Goal: Contribute content

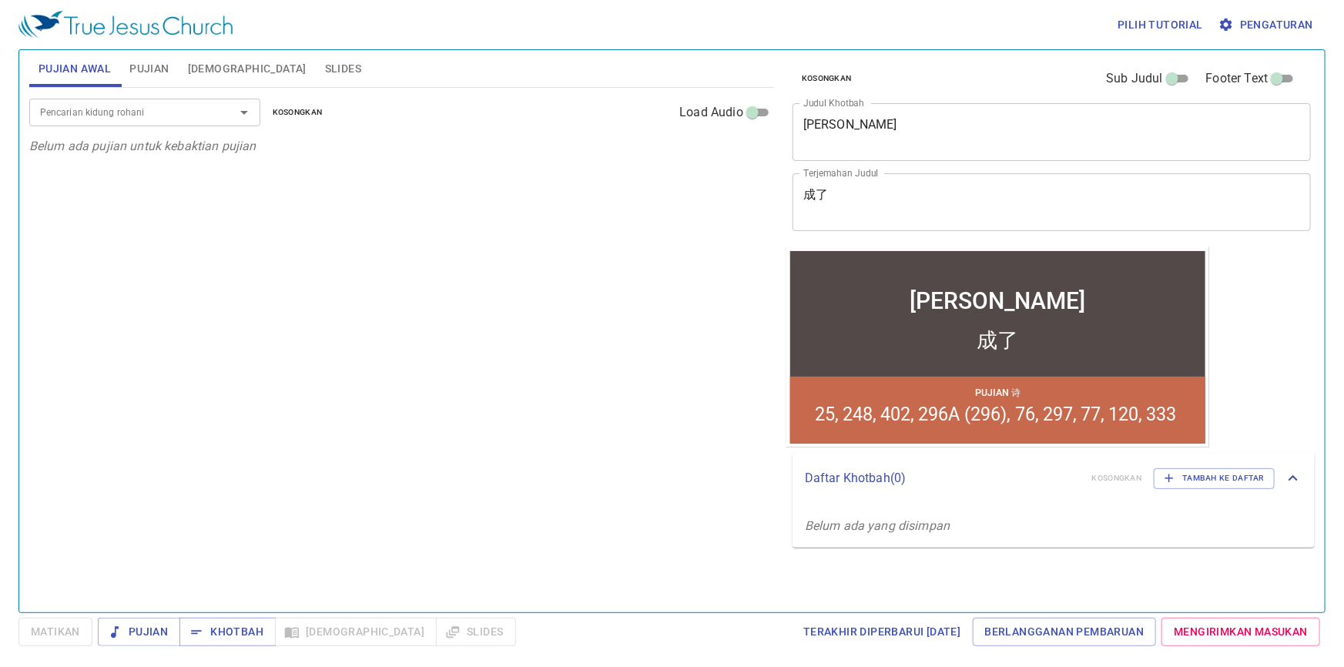
click at [897, 122] on textarea "[PERSON_NAME]" at bounding box center [1051, 131] width 497 height 29
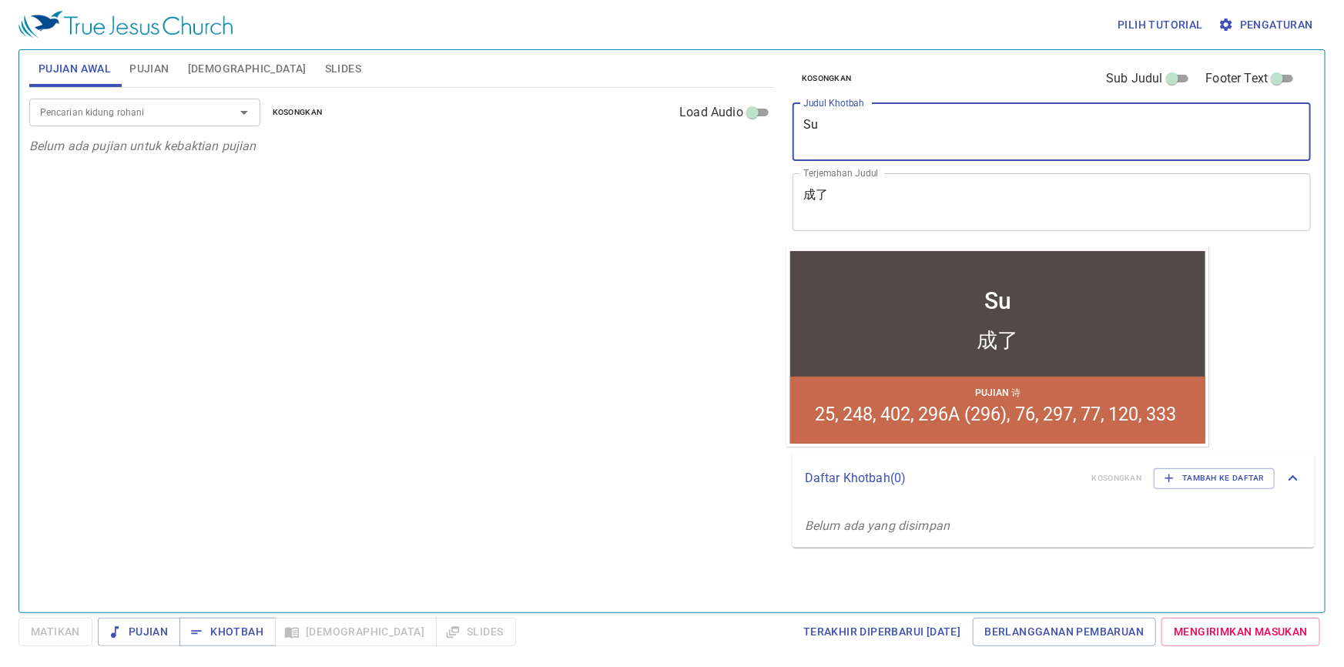
type textarea "S"
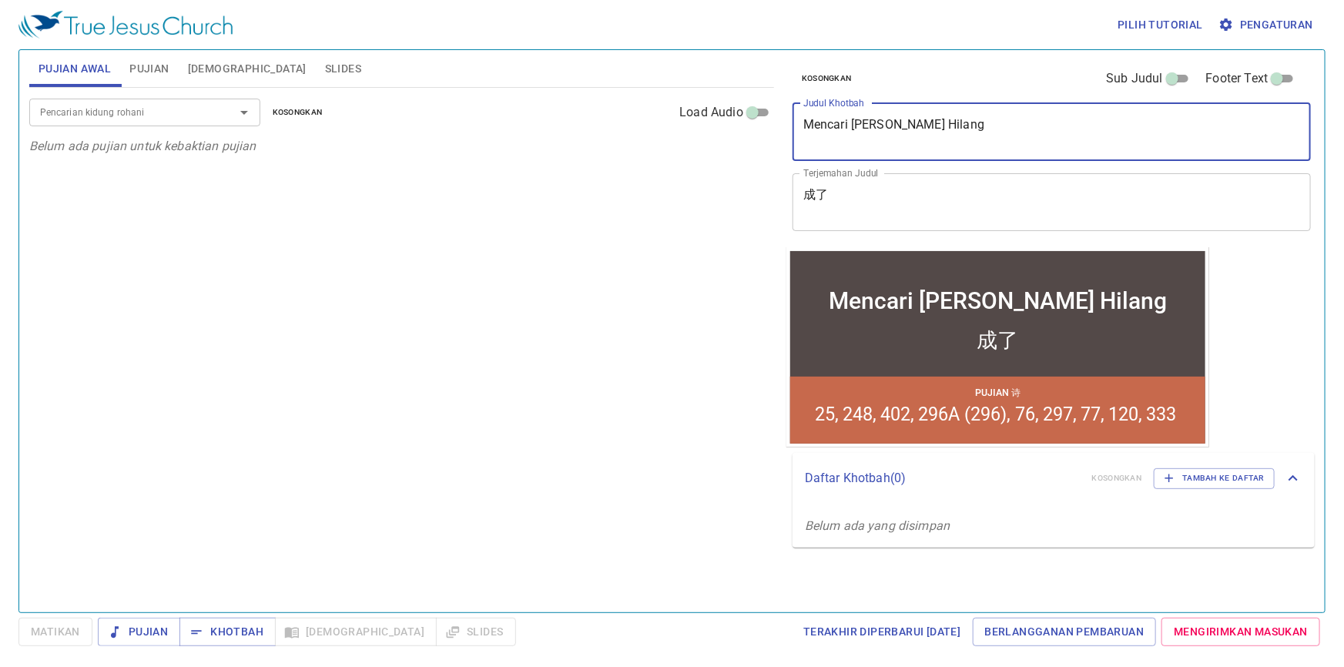
type textarea "Mencari [PERSON_NAME] Hilang"
click at [887, 193] on textarea "成了" at bounding box center [1051, 201] width 497 height 29
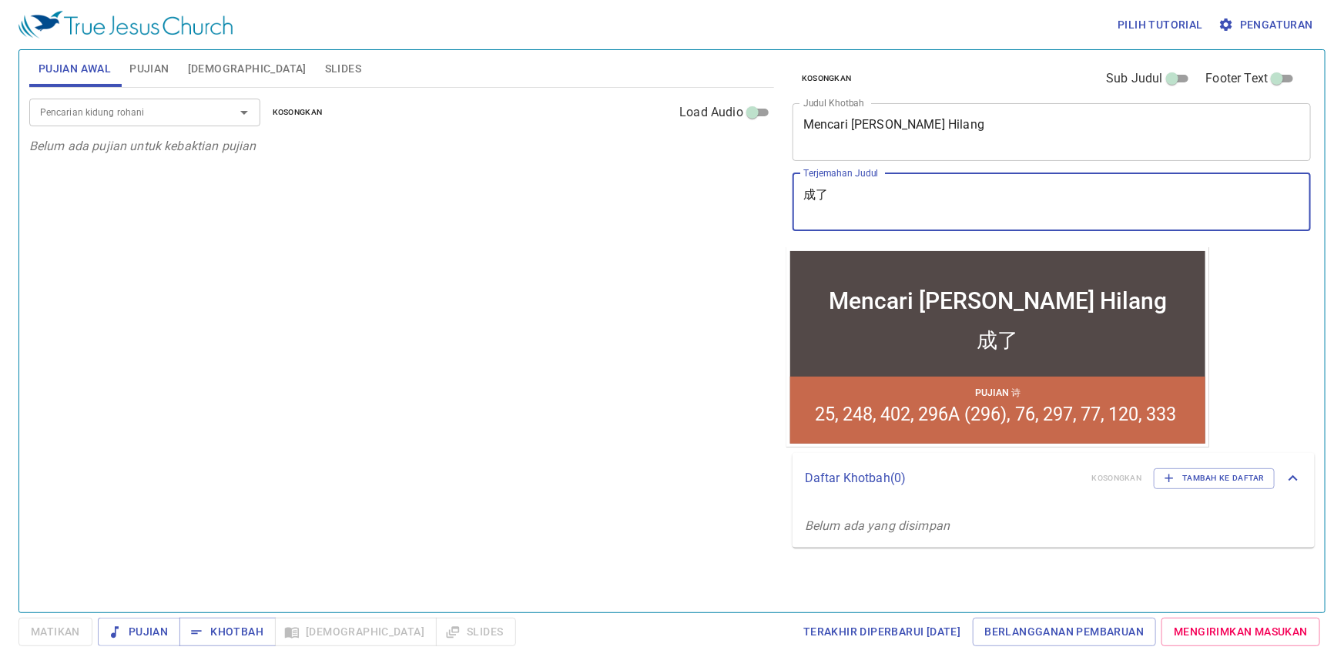
type textarea "成"
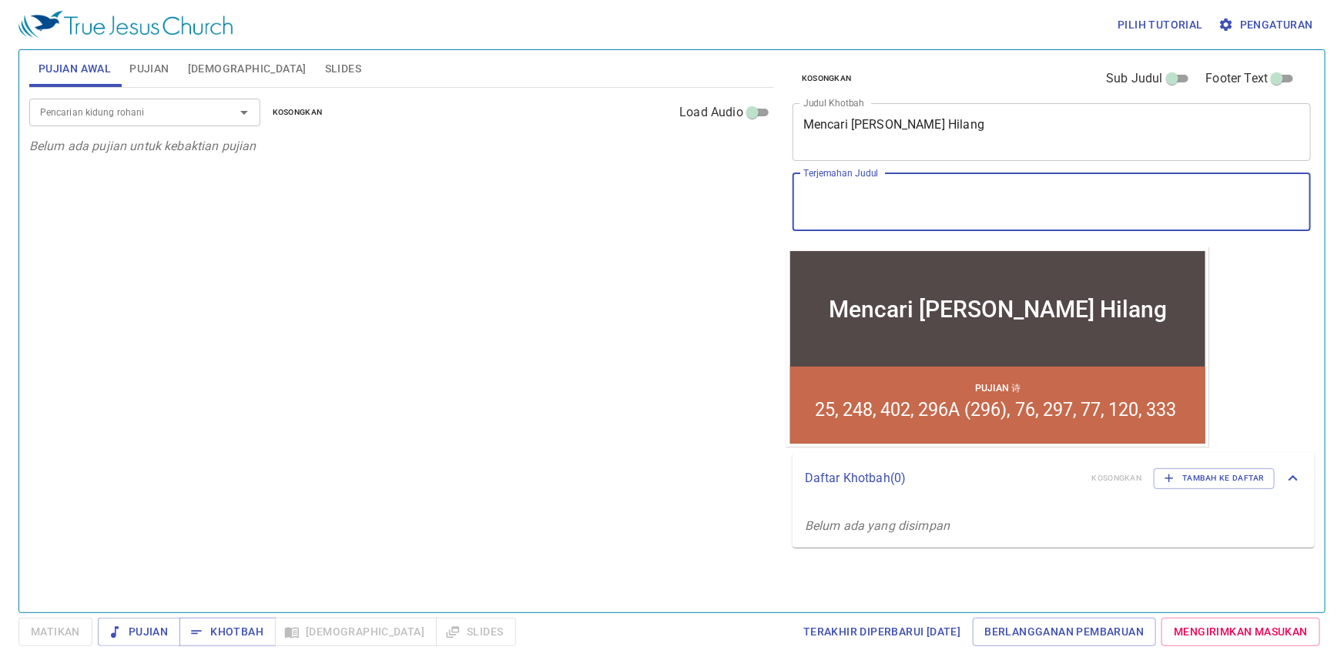
click at [142, 70] on span "Pujian" at bounding box center [148, 68] width 39 height 19
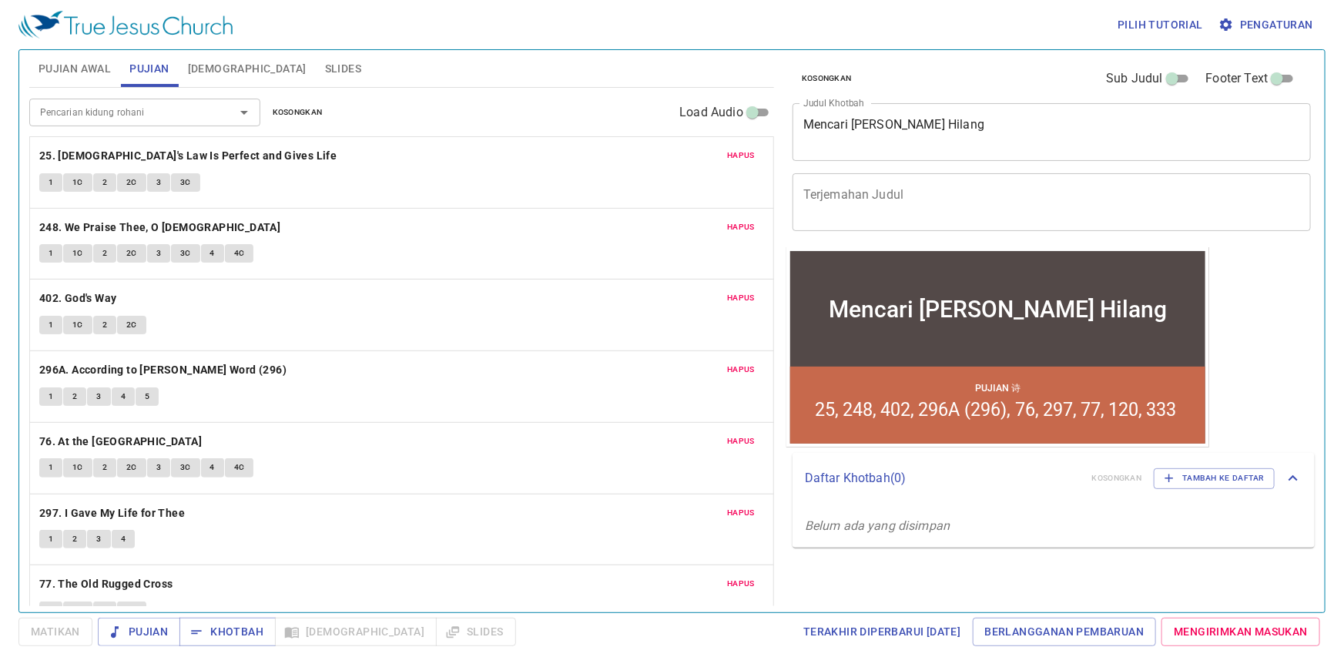
click at [733, 153] on span "Hapus" at bounding box center [741, 156] width 28 height 14
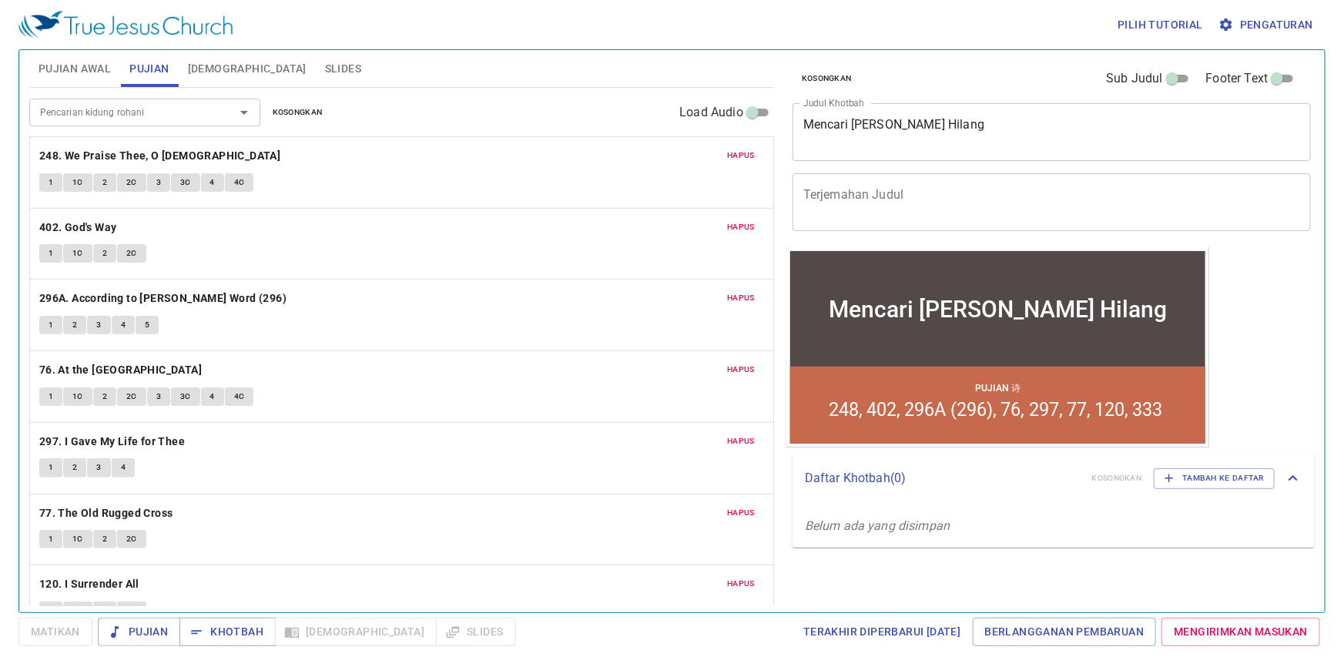
click at [733, 152] on span "Hapus" at bounding box center [741, 156] width 28 height 14
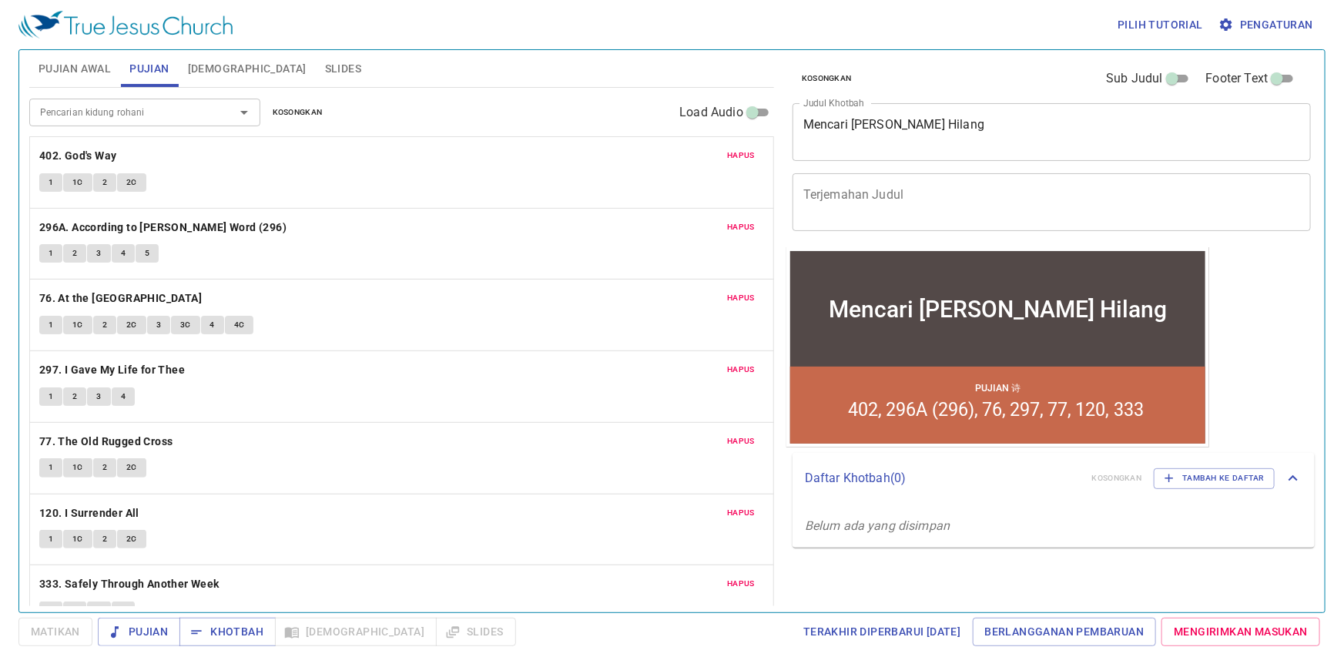
click at [733, 152] on span "Hapus" at bounding box center [741, 156] width 28 height 14
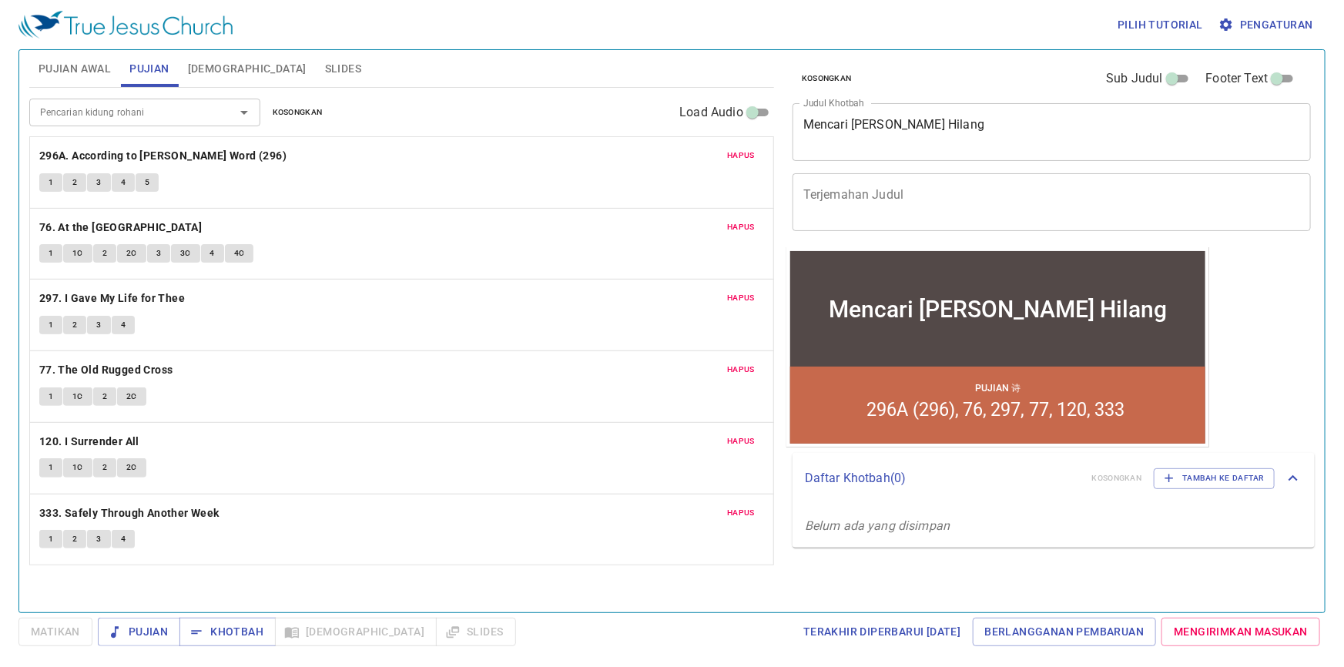
click at [733, 152] on span "Hapus" at bounding box center [741, 156] width 28 height 14
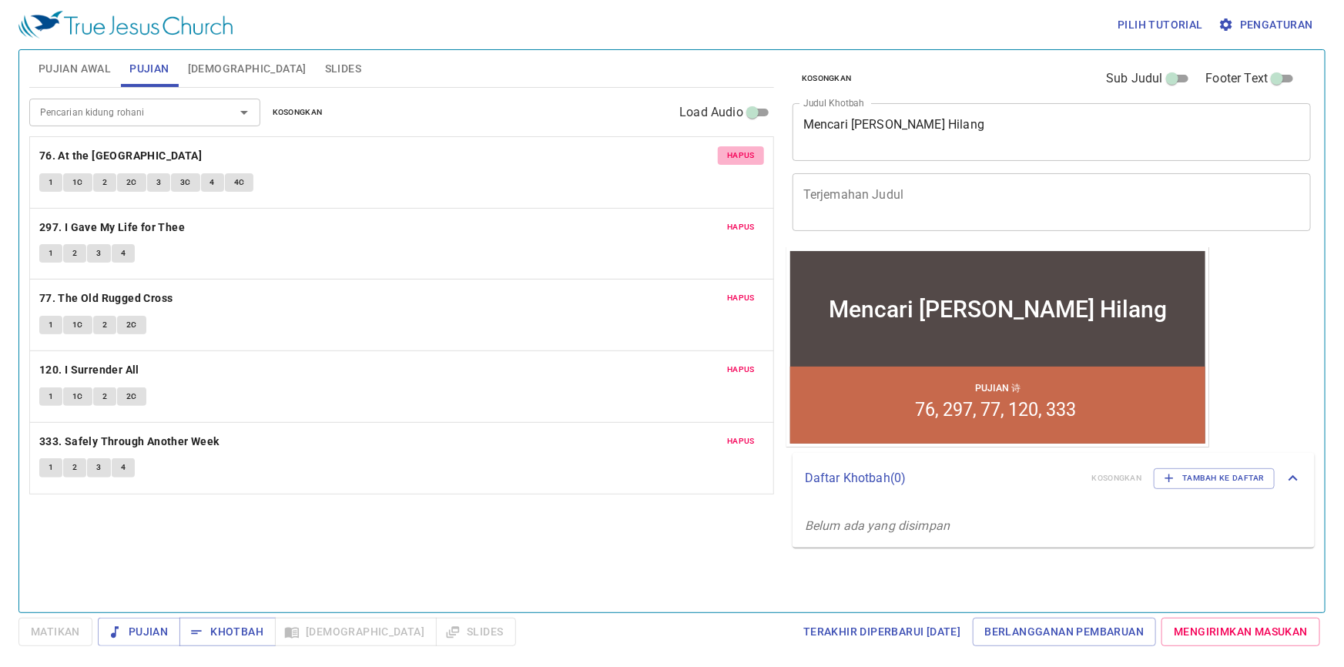
click at [733, 152] on span "Hapus" at bounding box center [741, 156] width 28 height 14
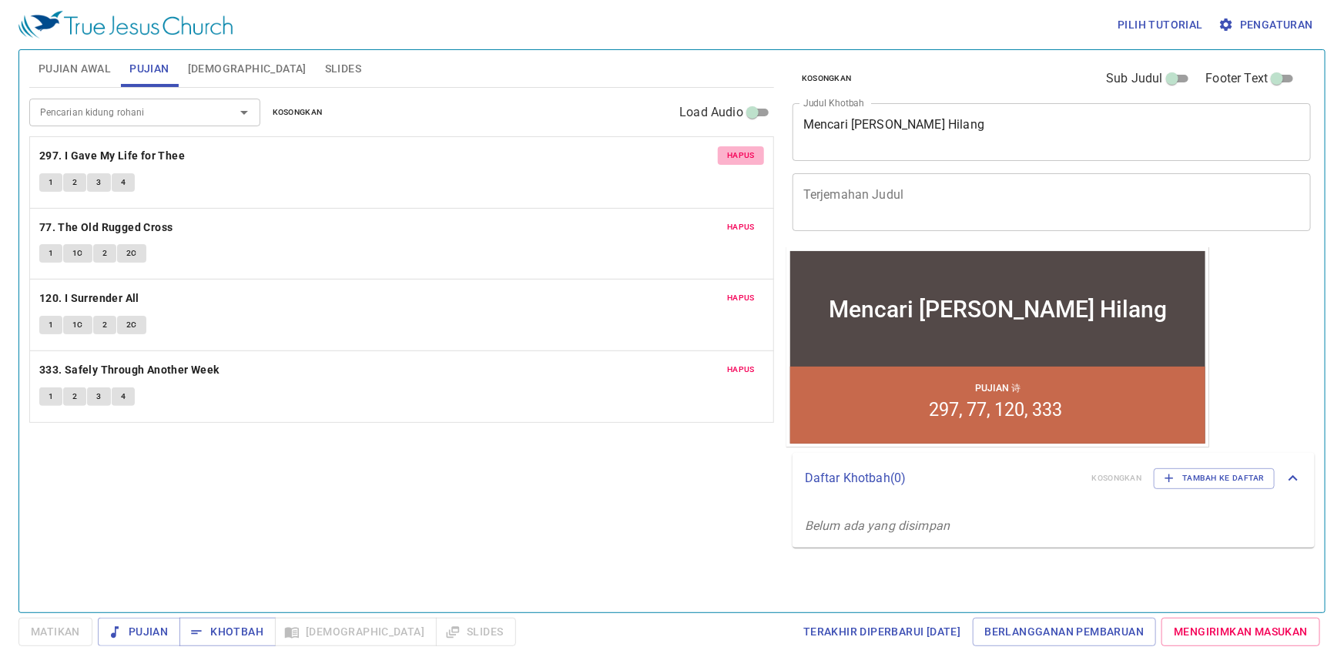
click at [733, 152] on span "Hapus" at bounding box center [741, 156] width 28 height 14
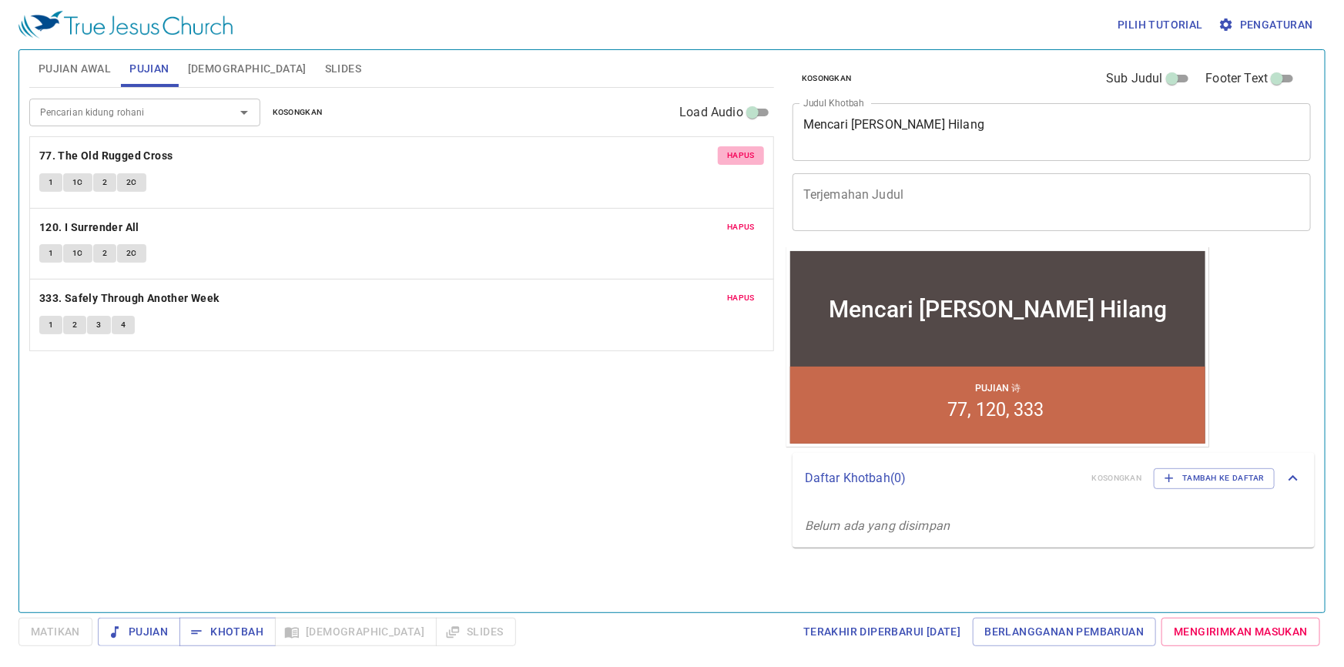
click at [733, 152] on span "Hapus" at bounding box center [741, 156] width 28 height 14
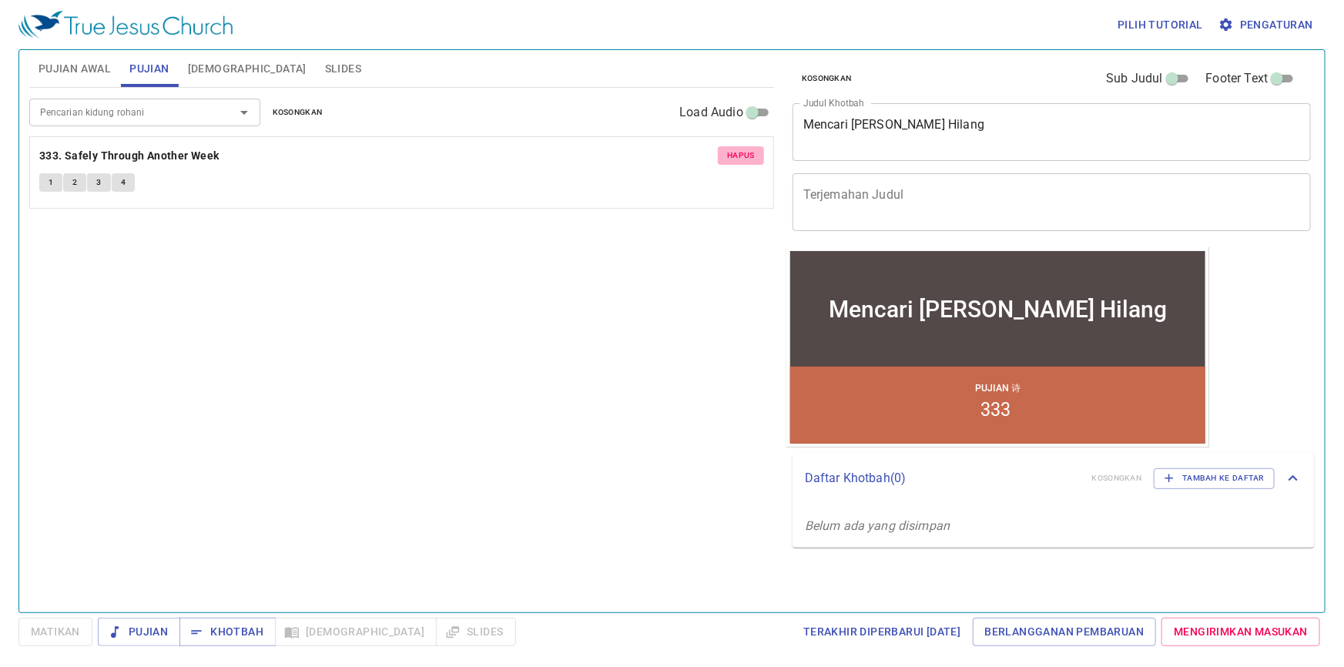
click at [733, 153] on span "Hapus" at bounding box center [741, 156] width 28 height 14
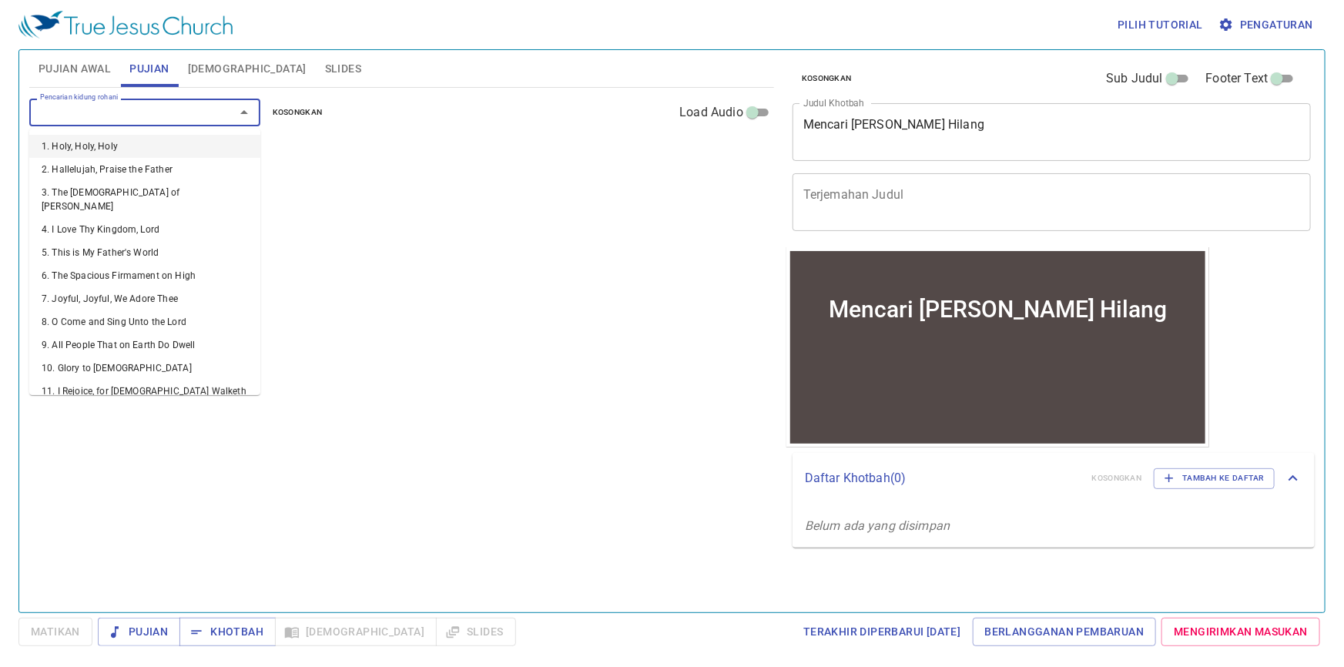
click at [86, 108] on input "Pencarian kidung rohani" at bounding box center [122, 112] width 176 height 18
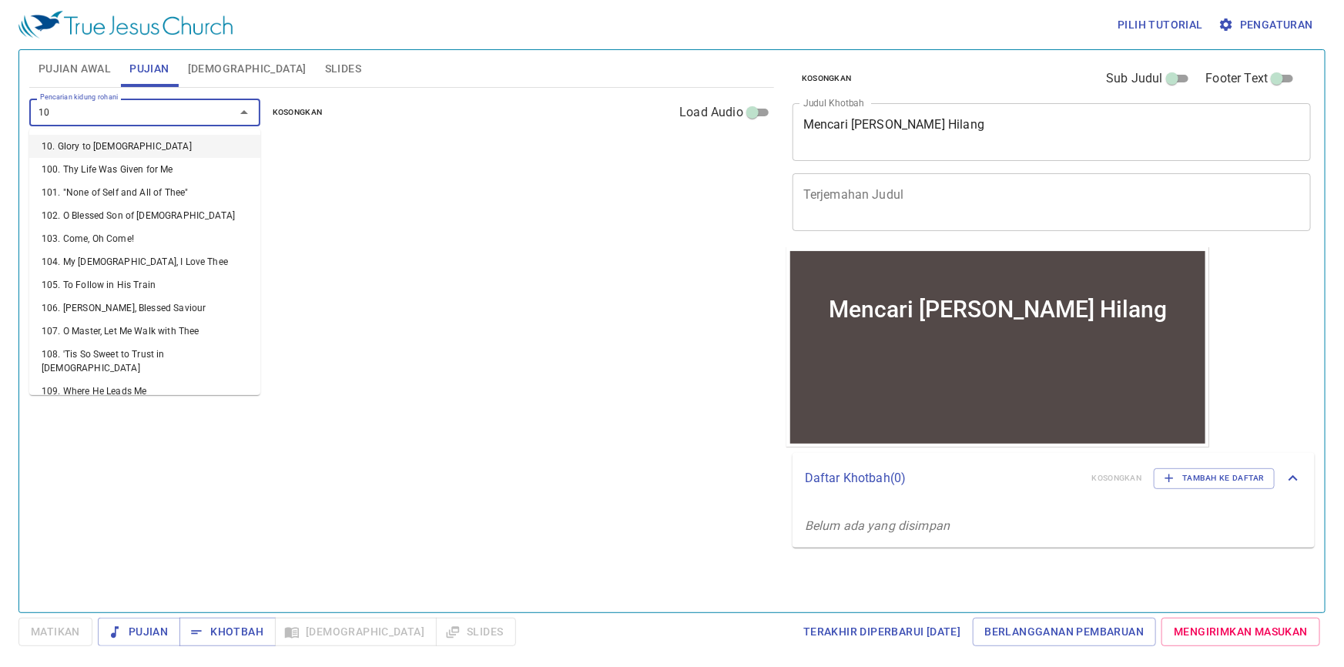
type input "104"
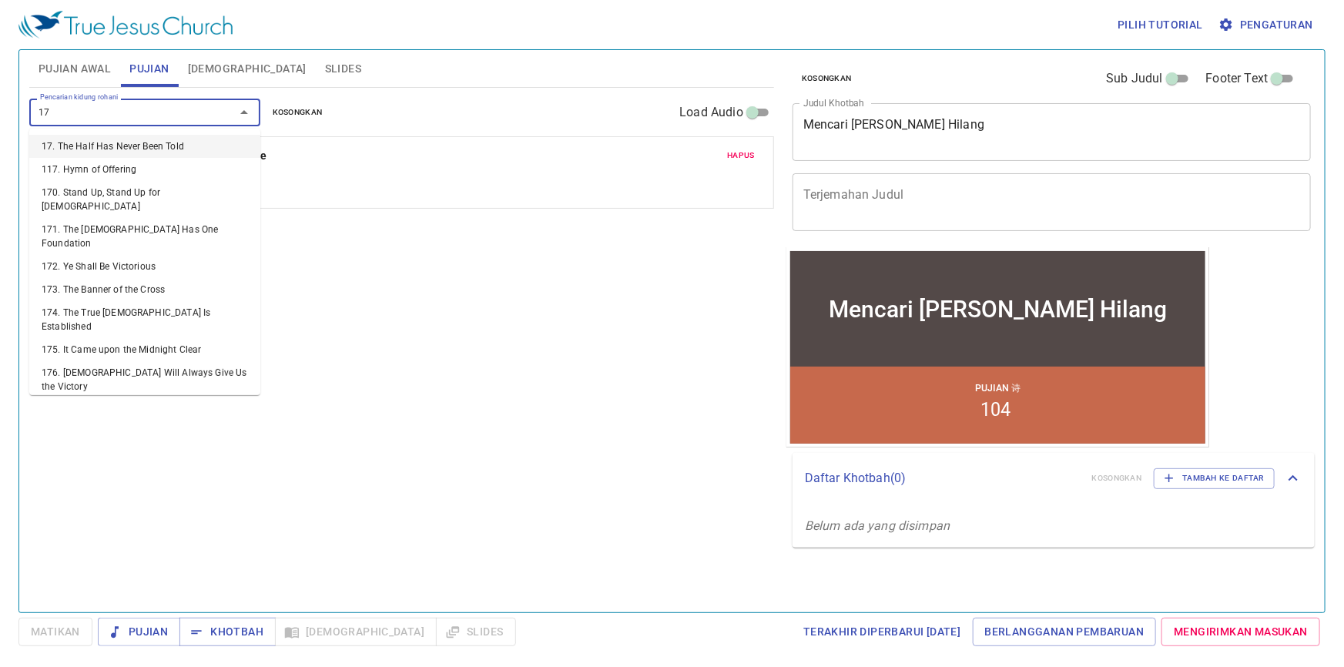
type input "173"
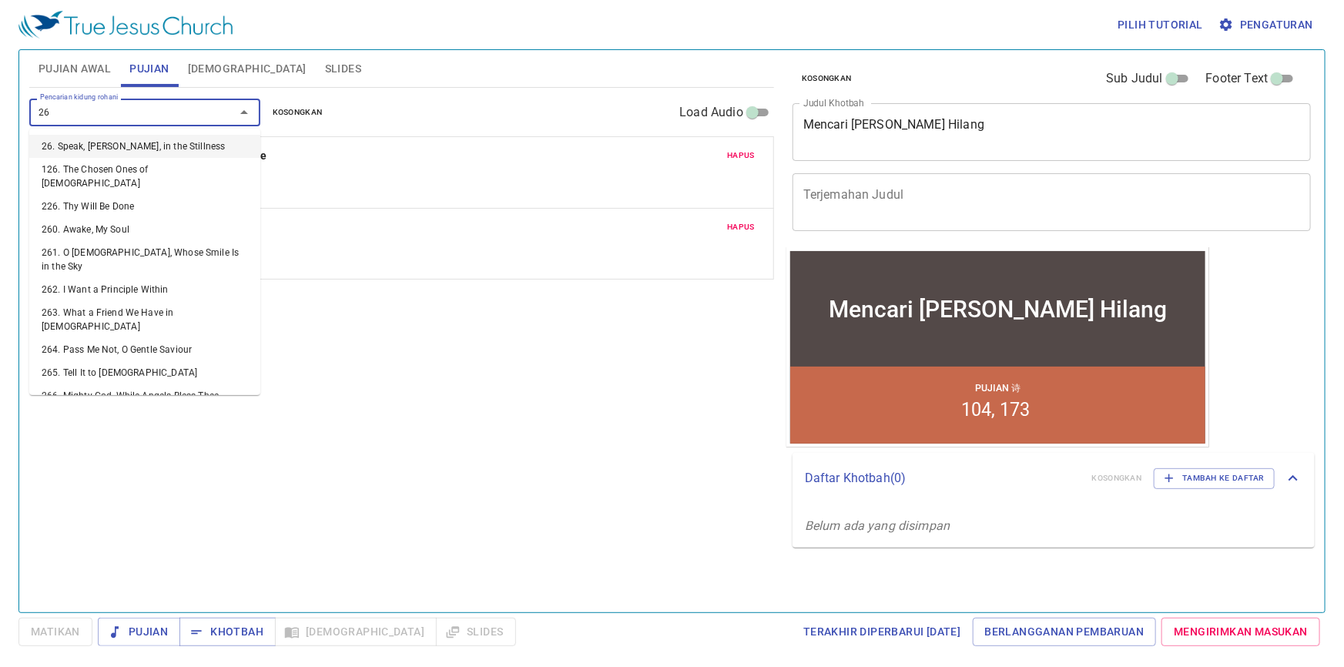
type input "265"
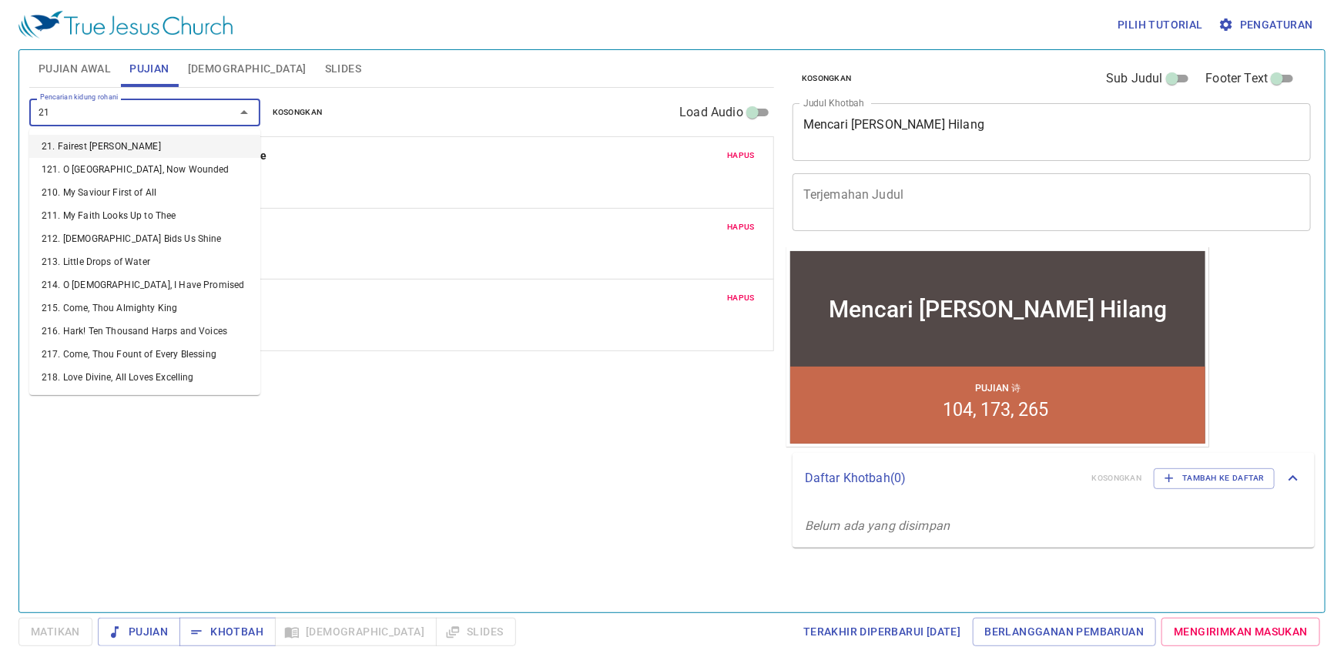
type input "219"
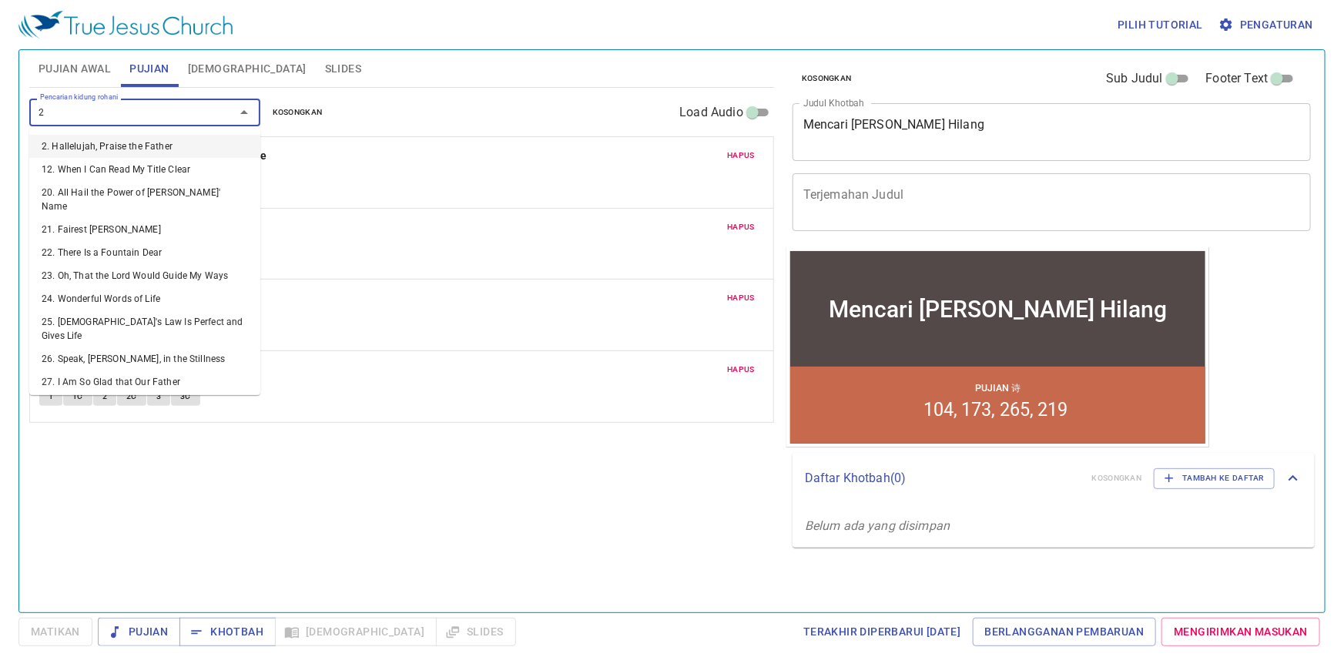
type input "29"
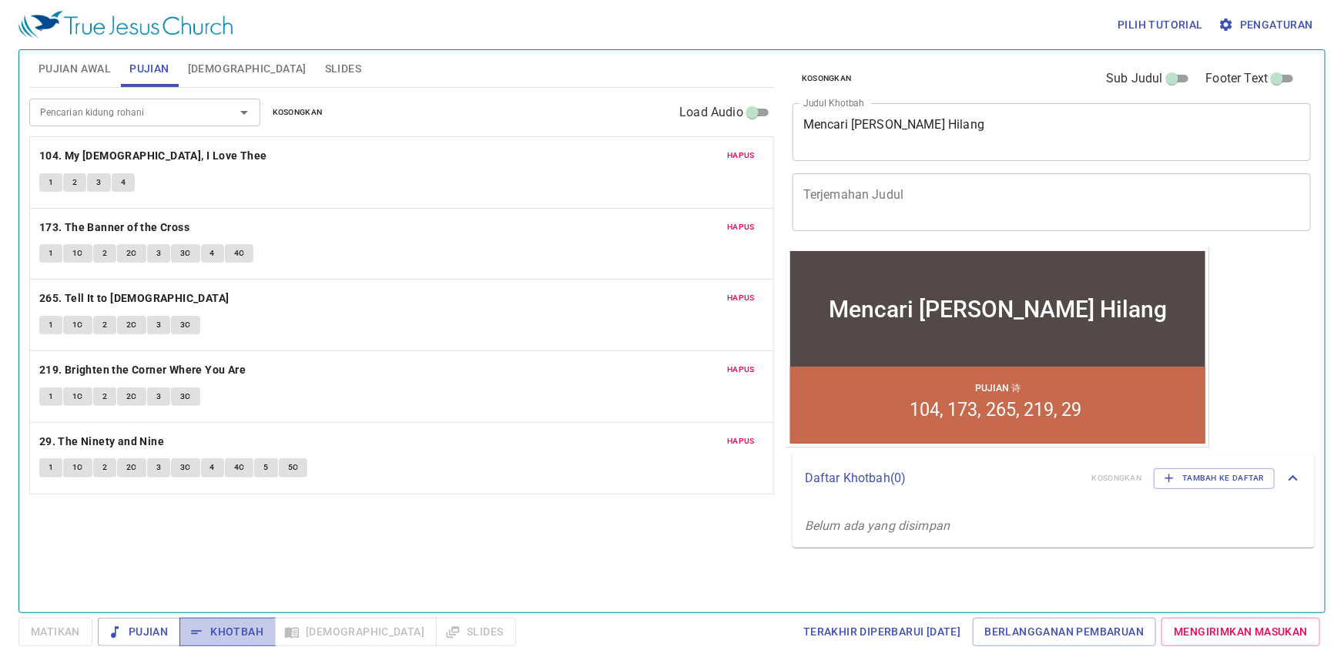
click at [210, 634] on span "Khotbah" at bounding box center [228, 631] width 72 height 19
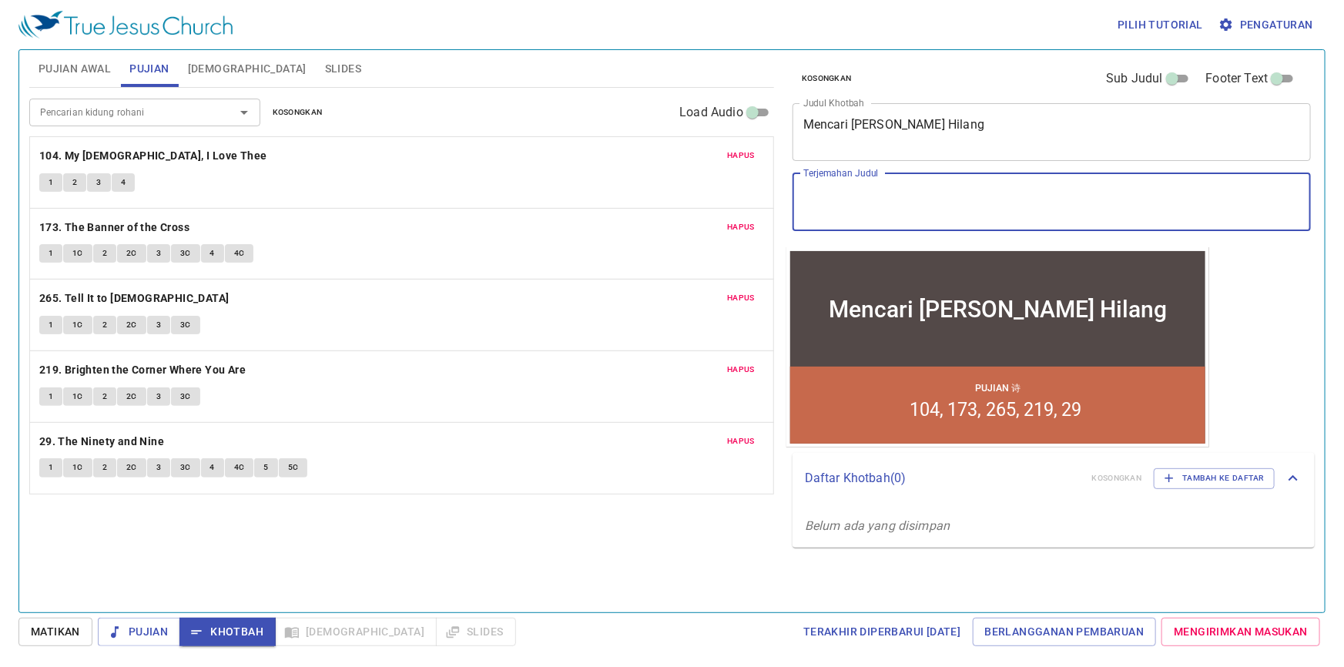
click at [932, 208] on textarea "Terjemahan Judul" at bounding box center [1051, 201] width 497 height 29
click at [812, 188] on textarea "Terjemahan Judul" at bounding box center [1051, 201] width 497 height 29
type textarea "x"
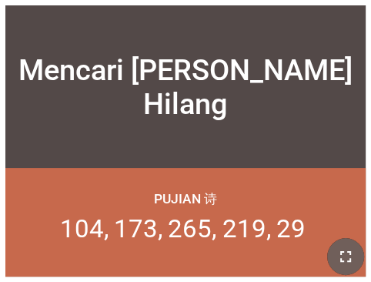
click at [352, 255] on icon "button" at bounding box center [346, 256] width 18 height 18
